Goal: Navigation & Orientation: Find specific page/section

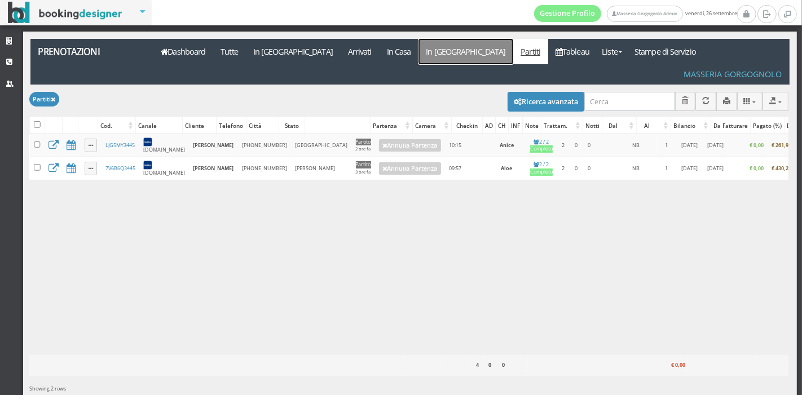
click at [418, 44] on link "In [GEOGRAPHIC_DATA]" at bounding box center [465, 51] width 95 height 25
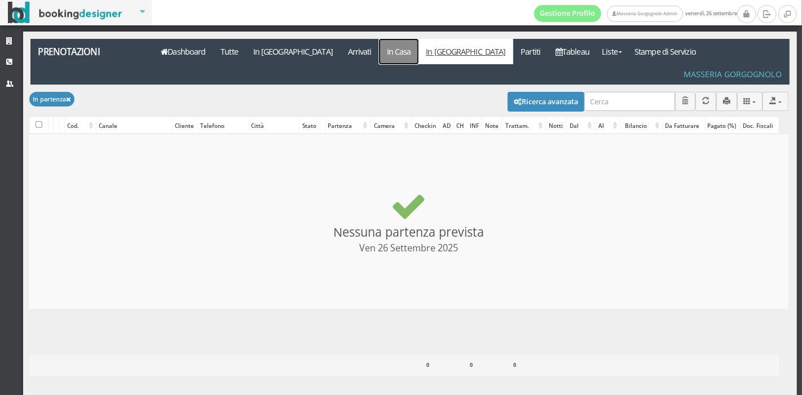
click at [379, 45] on link "In Casa" at bounding box center [398, 51] width 39 height 25
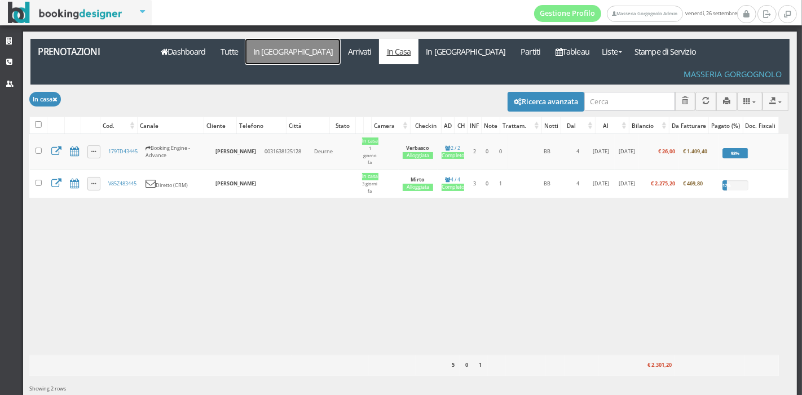
click at [284, 55] on link "In [GEOGRAPHIC_DATA]" at bounding box center [292, 51] width 95 height 25
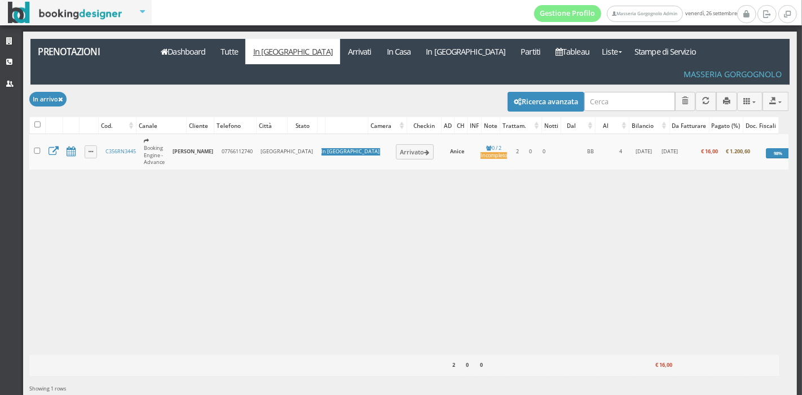
click at [342, 210] on div "Caricamento in corso Cod. Canale Cliente Telefono Città Stato Camera Checkin AD…" at bounding box center [408, 244] width 759 height 221
